Goal: Task Accomplishment & Management: Use online tool/utility

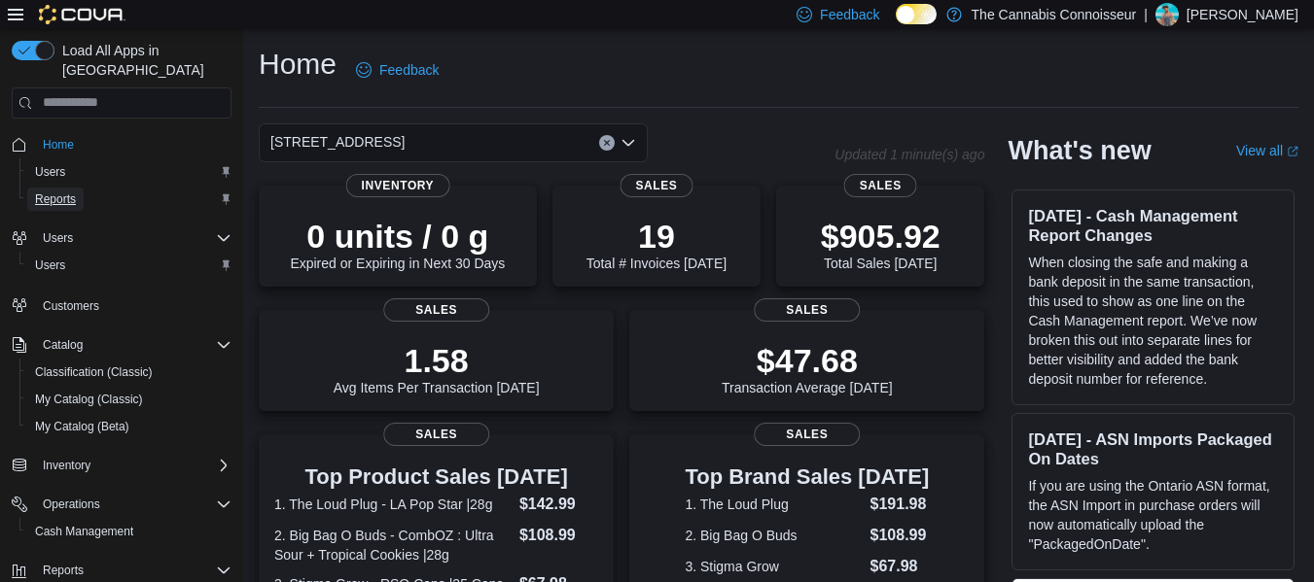
click at [69, 192] on span "Reports" at bounding box center [55, 200] width 41 height 16
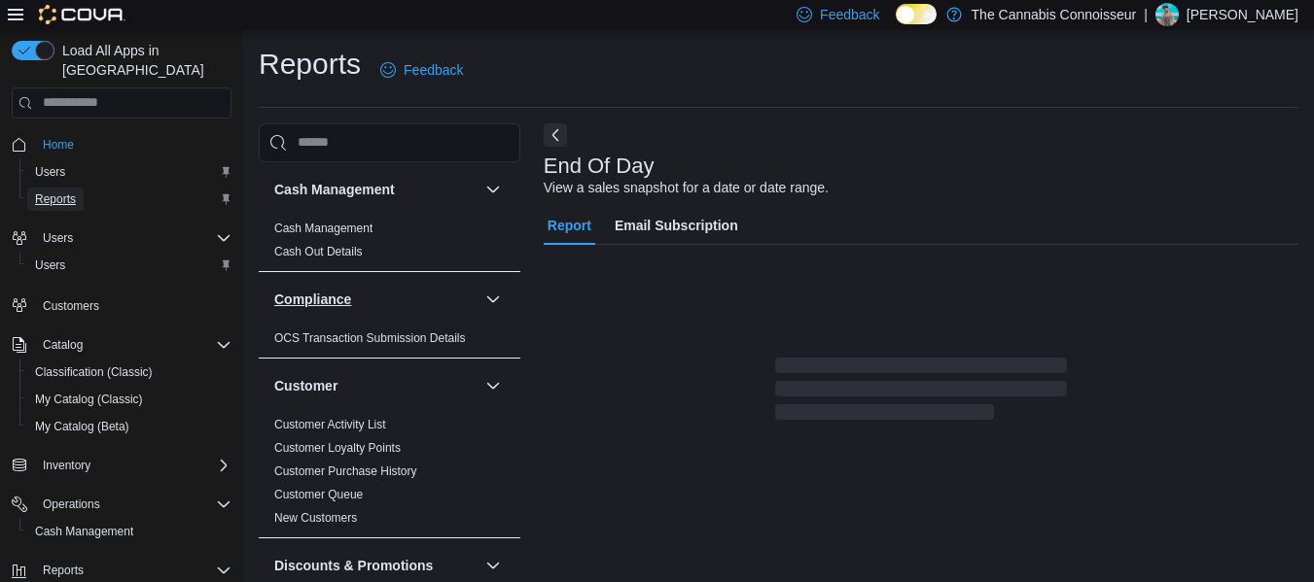
scroll to position [32, 0]
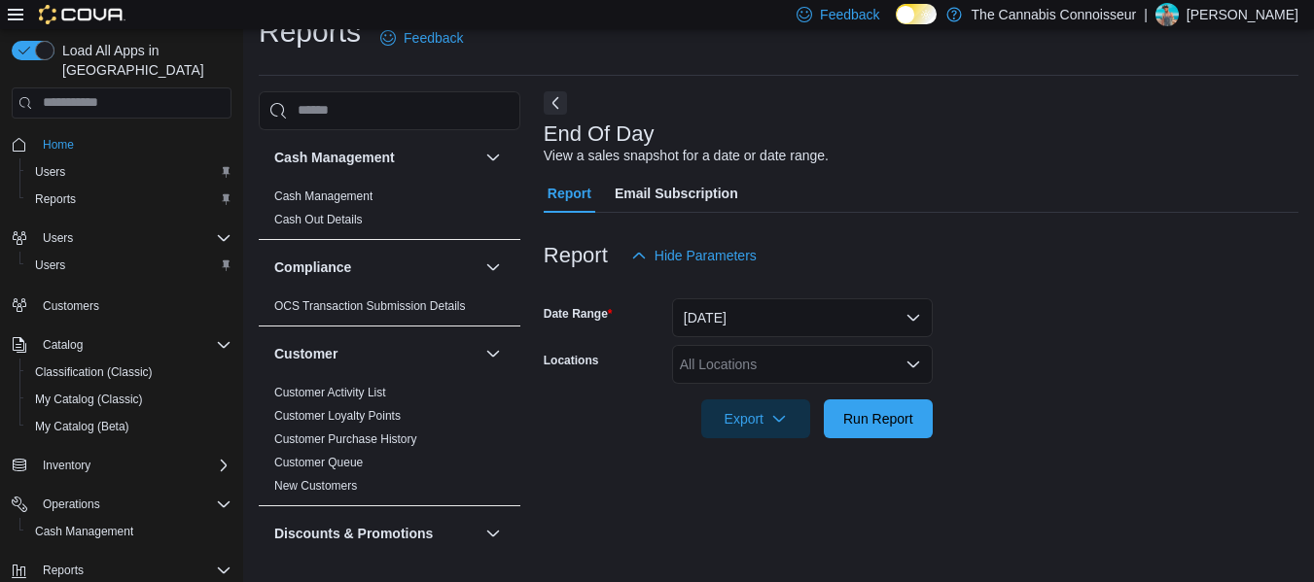
click at [910, 369] on icon "Open list of options" at bounding box center [913, 365] width 16 height 16
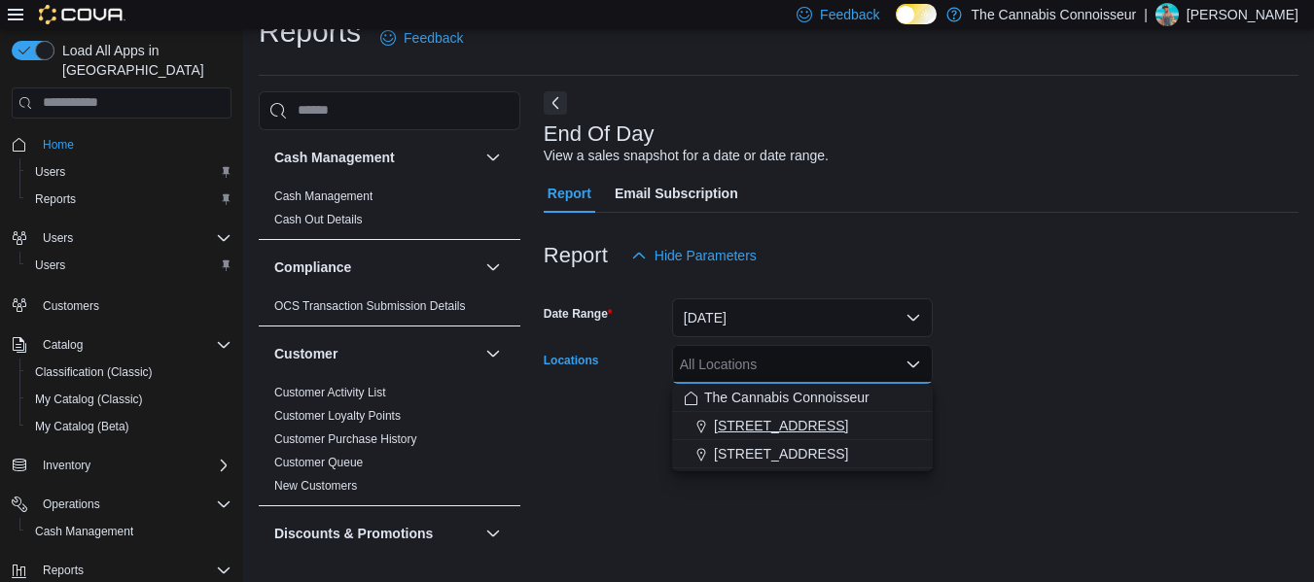
click at [820, 421] on span "[STREET_ADDRESS]" at bounding box center [781, 425] width 134 height 19
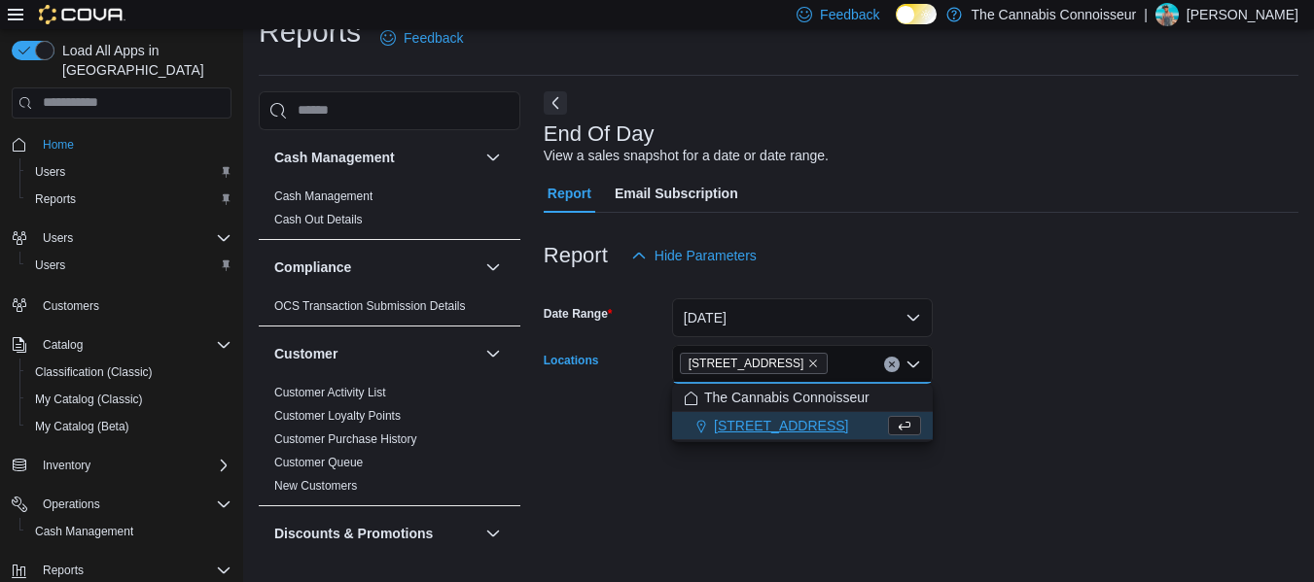
click at [1055, 370] on form "Date Range Today Locations 2-1874 Scugog Street Combo box. Selected. 2-1874 Scu…" at bounding box center [921, 356] width 755 height 163
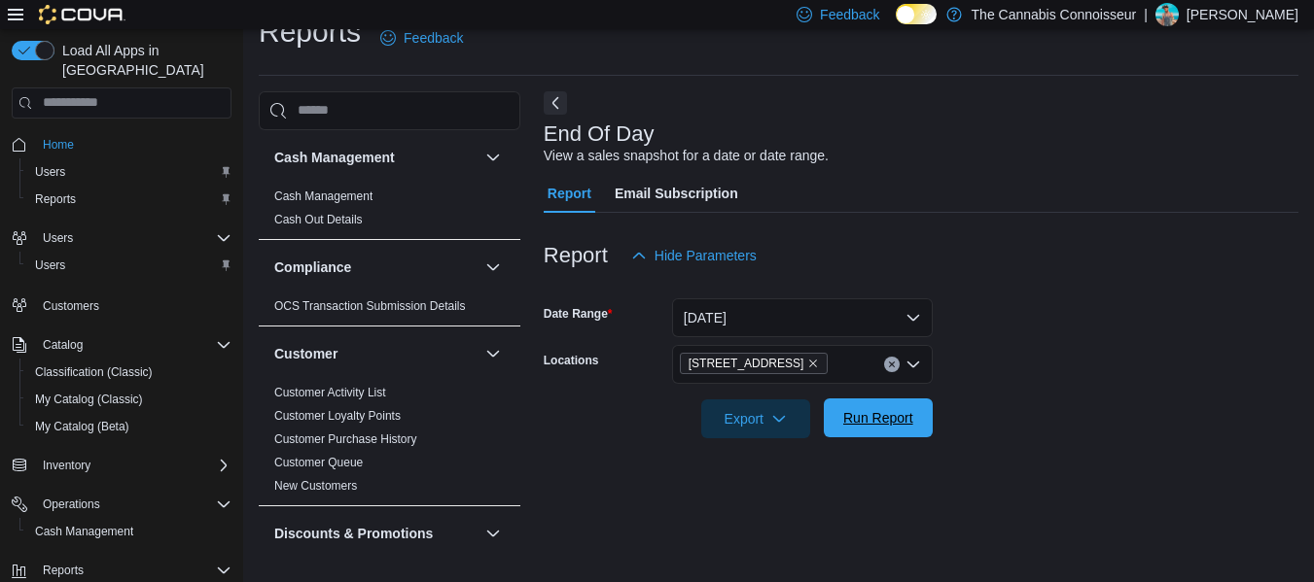
click at [877, 415] on span "Run Report" at bounding box center [878, 417] width 70 height 19
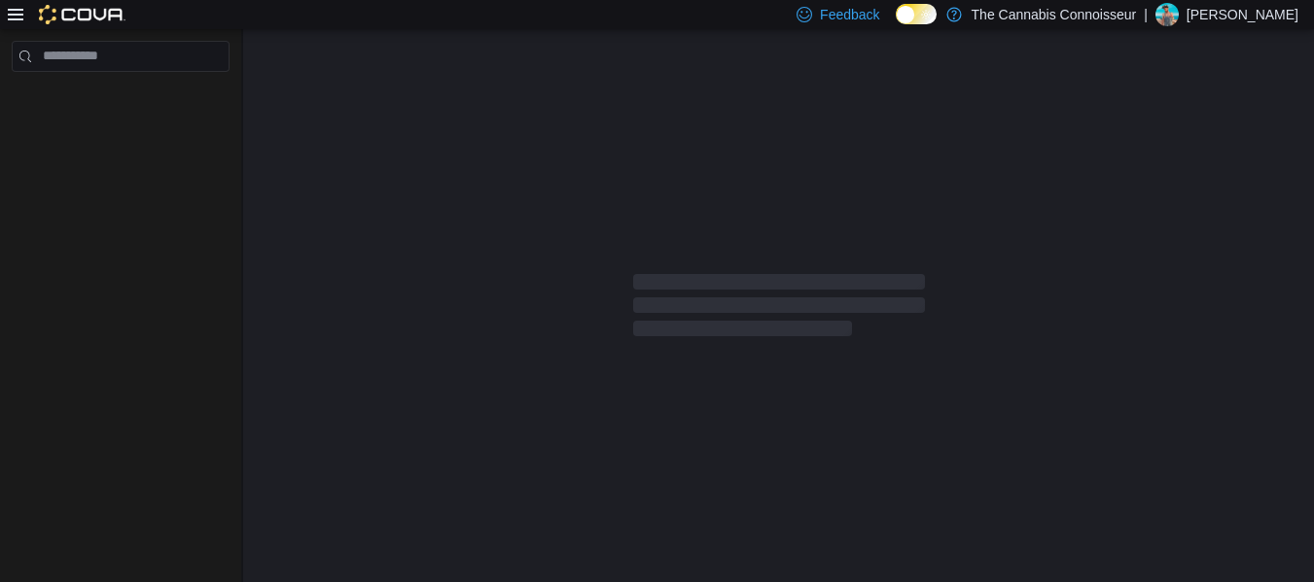
click at [518, 17] on div "Feedback Dark Mode The Cannabis Connoisseur | [PERSON_NAME]" at bounding box center [657, 14] width 1314 height 29
